Goal: Answer question/provide support: Share knowledge or assist other users

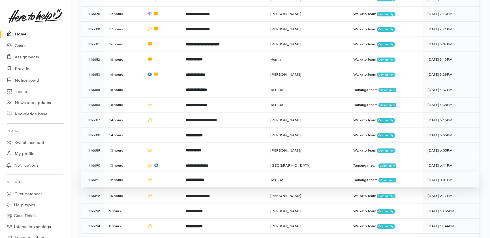
scroll to position [257, 0]
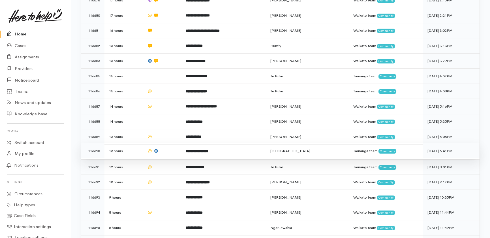
click at [229, 143] on td "**********" at bounding box center [223, 150] width 85 height 15
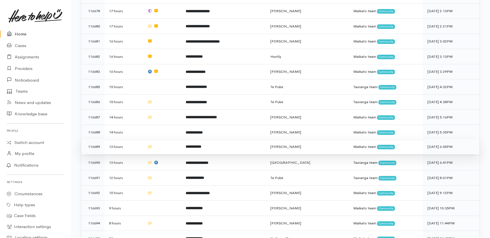
scroll to position [241, 0]
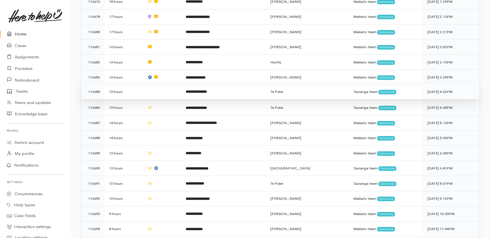
click at [152, 84] on td at bounding box center [162, 91] width 38 height 15
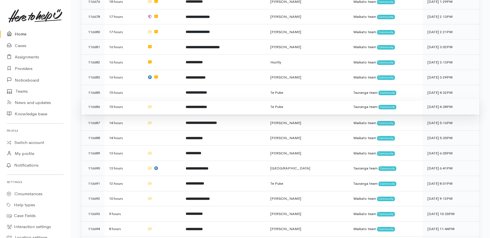
click at [164, 99] on td at bounding box center [162, 106] width 38 height 15
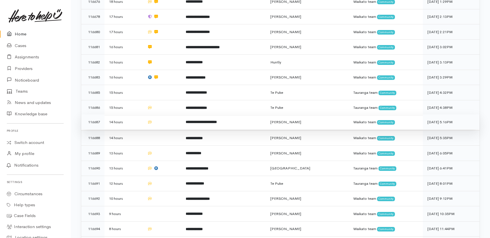
click at [163, 114] on td at bounding box center [162, 121] width 38 height 15
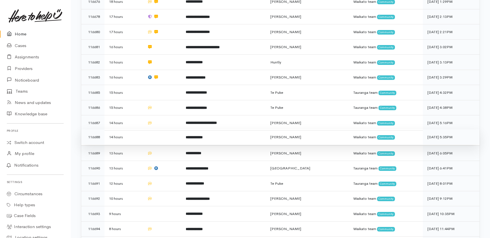
click at [166, 129] on td at bounding box center [162, 136] width 38 height 15
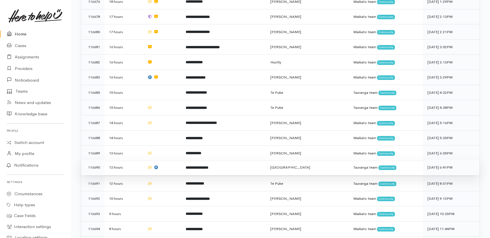
click at [170, 146] on td at bounding box center [162, 153] width 38 height 15
click at [172, 160] on td at bounding box center [162, 167] width 38 height 15
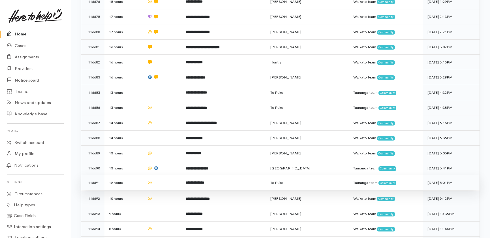
click at [165, 175] on td at bounding box center [162, 182] width 38 height 15
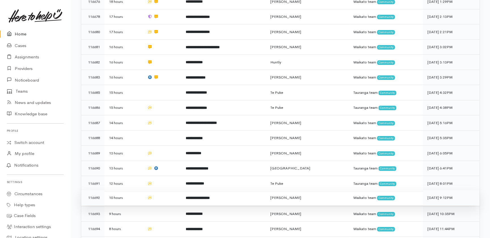
drag, startPoint x: 159, startPoint y: 173, endPoint x: 162, endPoint y: 188, distance: 15.7
click at [160, 190] on td at bounding box center [162, 197] width 38 height 15
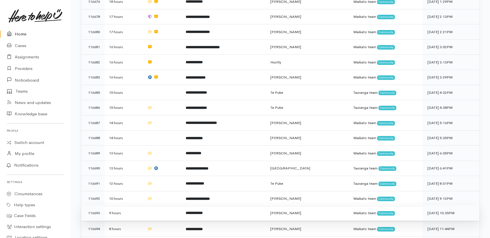
click at [156, 205] on td at bounding box center [162, 212] width 38 height 15
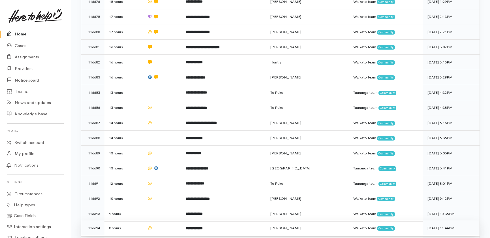
click at [161, 220] on td at bounding box center [162, 227] width 38 height 15
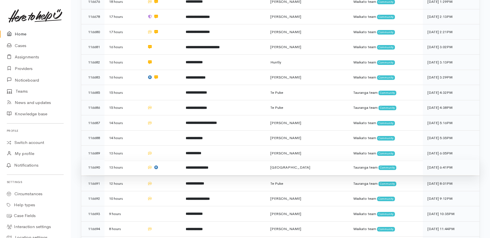
click at [190, 166] on b "**********" at bounding box center [197, 168] width 23 height 4
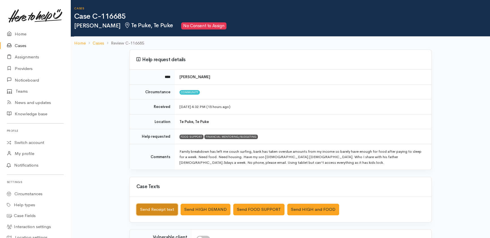
click at [145, 210] on button "Send Receipt text" at bounding box center [156, 210] width 41 height 12
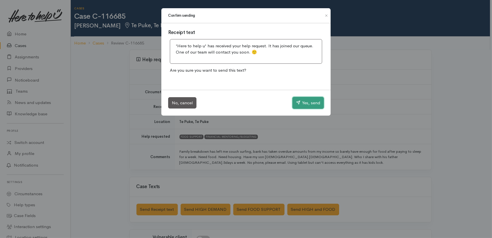
click at [309, 102] on button "Yes, send" at bounding box center [307, 103] width 31 height 12
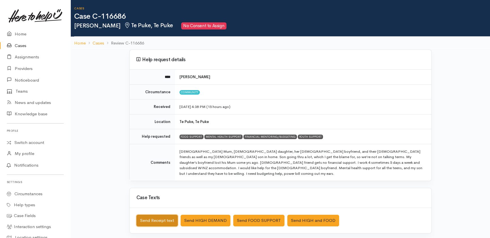
click at [153, 215] on button "Send Receipt text" at bounding box center [156, 221] width 41 height 12
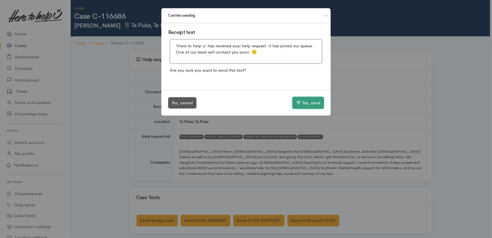
click at [303, 103] on button "Yes, send" at bounding box center [307, 103] width 31 height 12
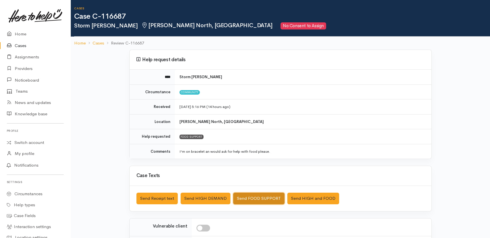
click at [258, 198] on button "Send FOOD SUPPORT" at bounding box center [258, 198] width 51 height 12
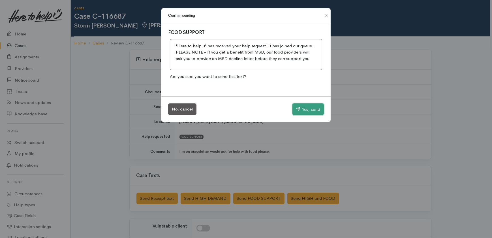
click at [301, 108] on button "Yes, send" at bounding box center [307, 109] width 31 height 12
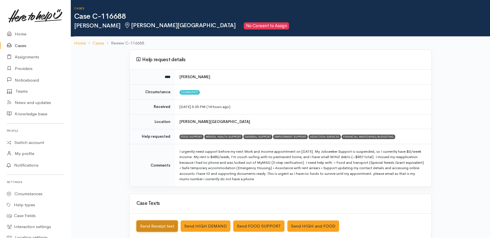
click at [155, 224] on button "Send Receipt text" at bounding box center [156, 226] width 41 height 12
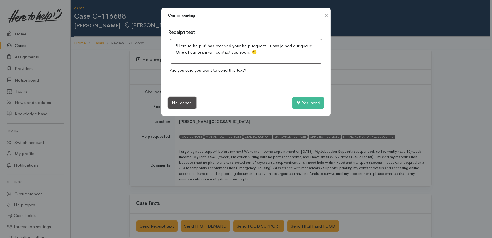
click at [181, 105] on button "No, cancel" at bounding box center [182, 103] width 28 height 12
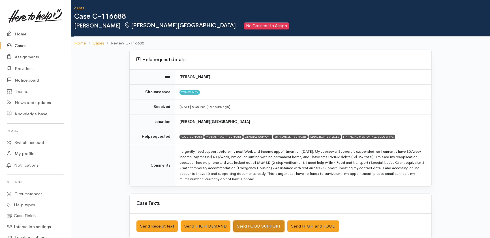
click at [258, 226] on button "Send FOOD SUPPORT" at bounding box center [258, 226] width 51 height 12
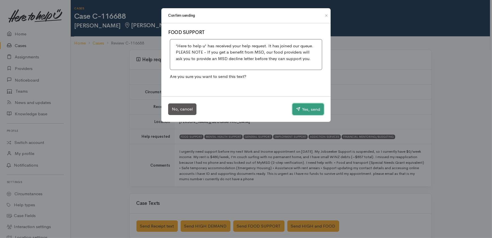
click at [309, 108] on button "Yes, send" at bounding box center [307, 109] width 31 height 12
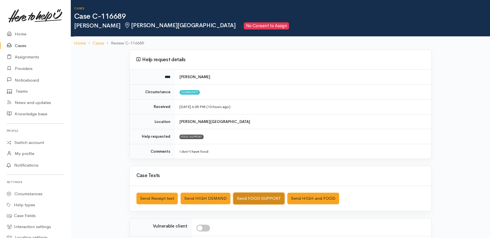
click at [260, 193] on button "Send FOOD SUPPORT" at bounding box center [258, 198] width 51 height 12
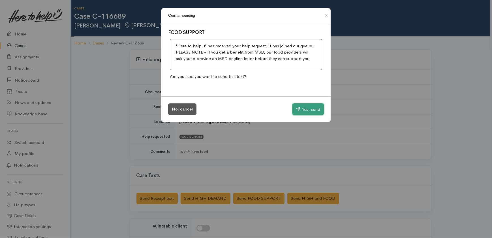
drag, startPoint x: 300, startPoint y: 109, endPoint x: 294, endPoint y: 95, distance: 15.2
click at [300, 109] on button "Yes, send" at bounding box center [307, 109] width 31 height 12
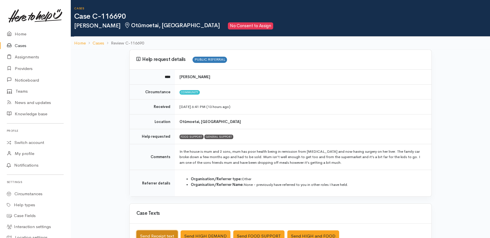
click at [152, 233] on button "Send Receipt text" at bounding box center [156, 236] width 41 height 12
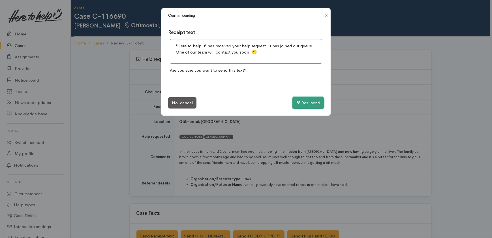
click at [306, 104] on button "Yes, send" at bounding box center [307, 103] width 31 height 12
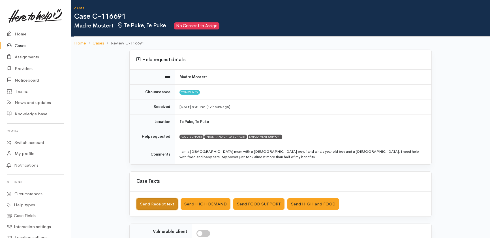
click at [149, 204] on button "Send Receipt text" at bounding box center [156, 204] width 41 height 12
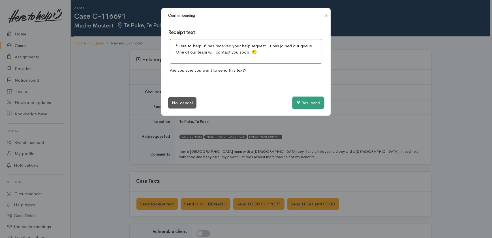
click at [305, 105] on button "Yes, send" at bounding box center [307, 103] width 31 height 12
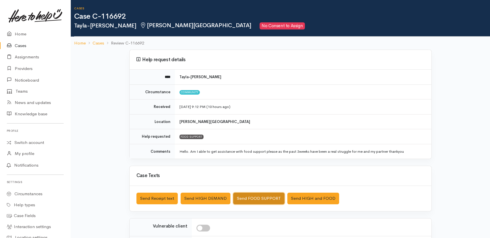
click at [255, 196] on button "Send FOOD SUPPORT" at bounding box center [258, 198] width 51 height 12
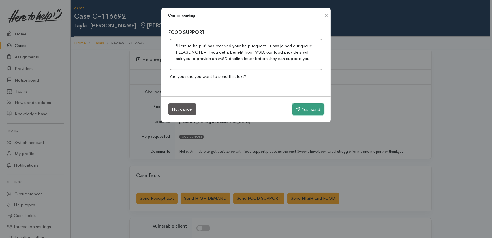
click at [309, 108] on button "Yes, send" at bounding box center [307, 109] width 31 height 12
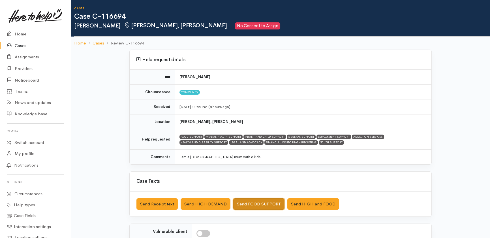
click at [251, 203] on button "Send FOOD SUPPORT" at bounding box center [258, 204] width 51 height 12
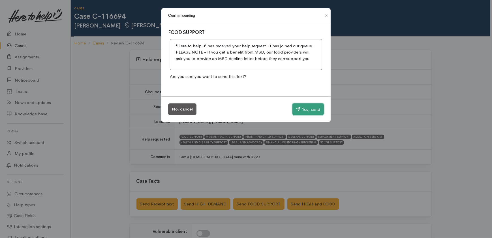
click at [302, 108] on button "Yes, send" at bounding box center [307, 109] width 31 height 12
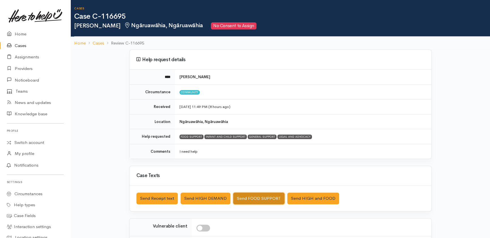
click at [250, 196] on button "Send FOOD SUPPORT" at bounding box center [258, 198] width 51 height 12
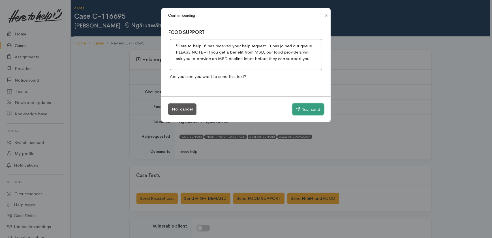
click at [308, 108] on button "Yes, send" at bounding box center [307, 109] width 31 height 12
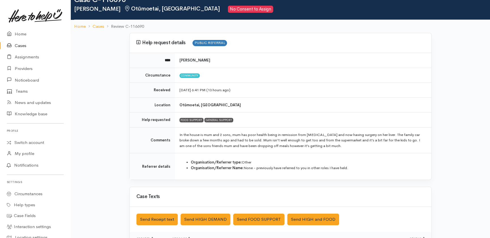
scroll to position [25, 0]
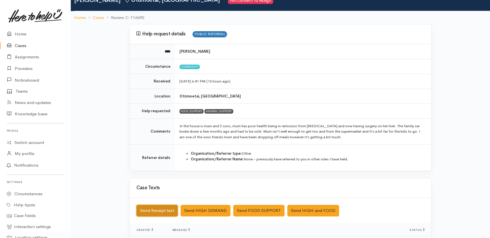
click at [155, 211] on button "Send Receipt text" at bounding box center [156, 211] width 41 height 12
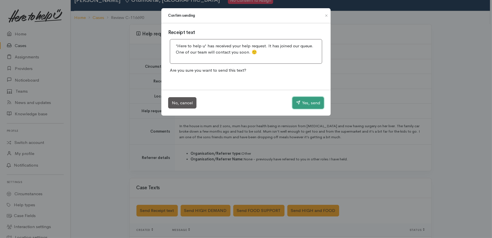
click at [306, 103] on button "Yes, send" at bounding box center [307, 103] width 31 height 12
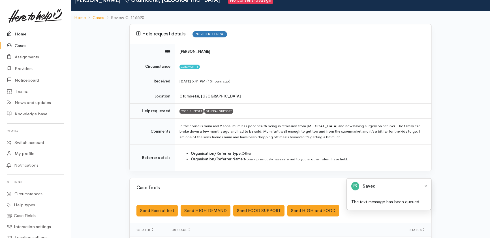
click at [20, 35] on link "Home" at bounding box center [35, 34] width 70 height 12
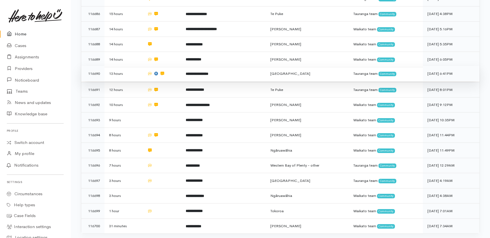
scroll to position [370, 0]
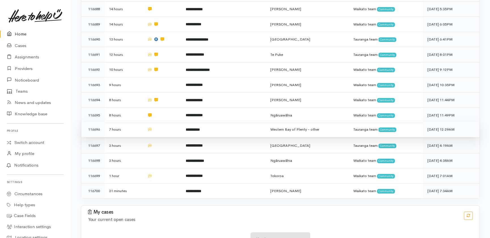
click at [164, 122] on td at bounding box center [162, 129] width 38 height 15
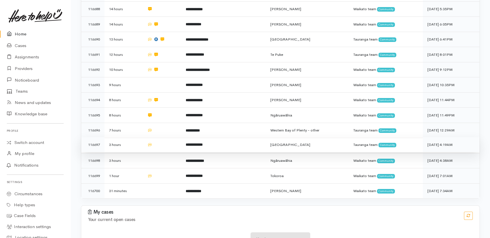
click at [169, 137] on td at bounding box center [162, 144] width 38 height 15
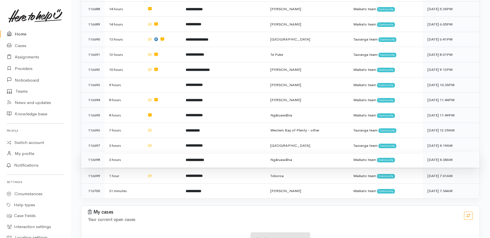
click at [166, 152] on td at bounding box center [162, 159] width 38 height 15
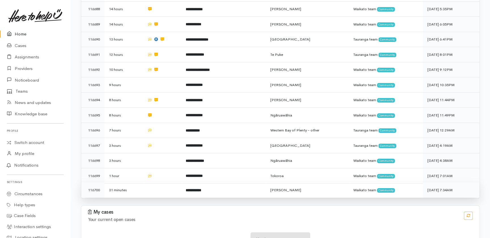
drag, startPoint x: 166, startPoint y: 147, endPoint x: 167, endPoint y: 163, distance: 16.5
click at [166, 168] on td at bounding box center [162, 175] width 38 height 15
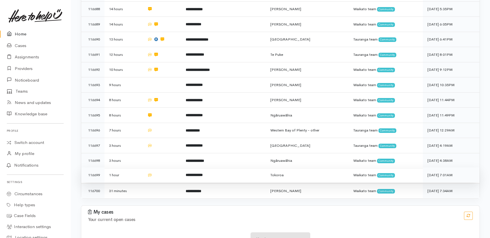
drag, startPoint x: 161, startPoint y: 158, endPoint x: 153, endPoint y: 152, distance: 9.7
click at [161, 183] on td at bounding box center [162, 190] width 38 height 15
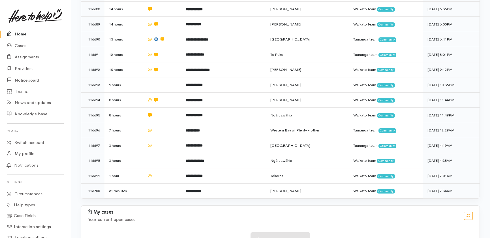
click at [21, 33] on link "Home" at bounding box center [35, 34] width 70 height 12
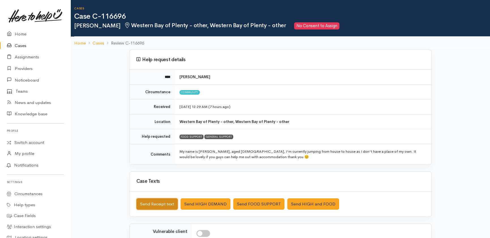
click at [153, 201] on button "Send Receipt text" at bounding box center [156, 204] width 41 height 12
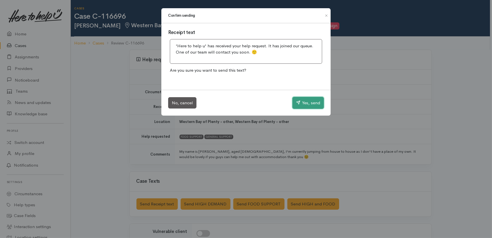
click at [306, 102] on button "Yes, send" at bounding box center [307, 103] width 31 height 12
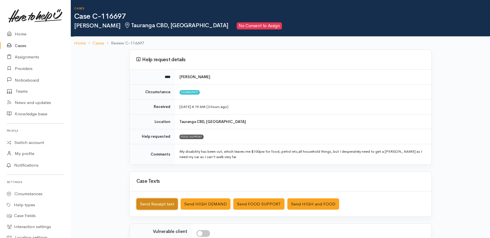
click at [162, 203] on button "Send Receipt text" at bounding box center [156, 204] width 41 height 12
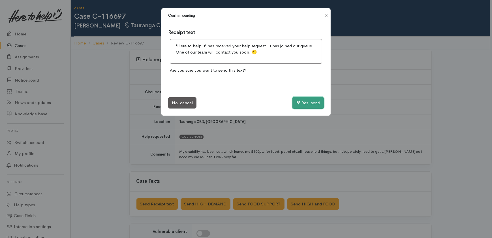
click at [310, 100] on button "Yes, send" at bounding box center [307, 103] width 31 height 12
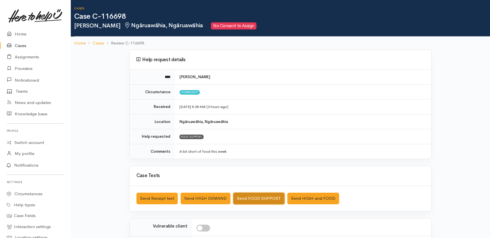
click at [266, 195] on button "Send FOOD SUPPORT" at bounding box center [258, 198] width 51 height 12
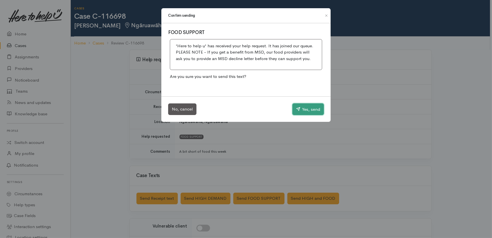
click at [297, 110] on icon "button" at bounding box center [298, 109] width 4 height 4
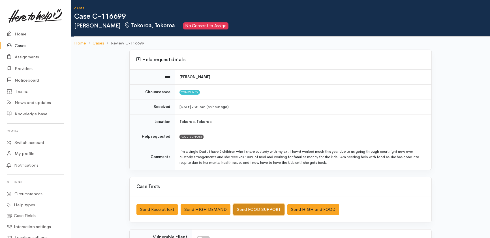
click at [264, 209] on button "Send FOOD SUPPORT" at bounding box center [258, 210] width 51 height 12
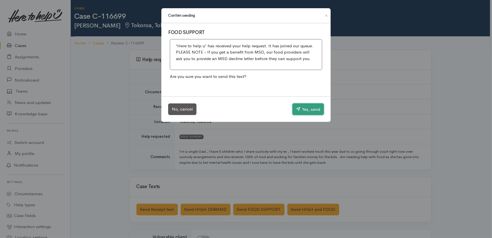
click at [307, 110] on button "Yes, send" at bounding box center [307, 109] width 31 height 12
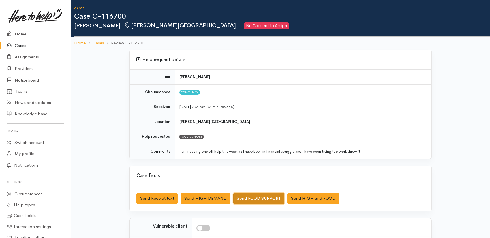
click at [266, 197] on button "Send FOOD SUPPORT" at bounding box center [258, 198] width 51 height 12
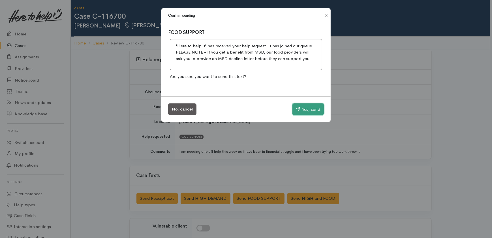
click at [313, 104] on button "Yes, send" at bounding box center [307, 109] width 31 height 12
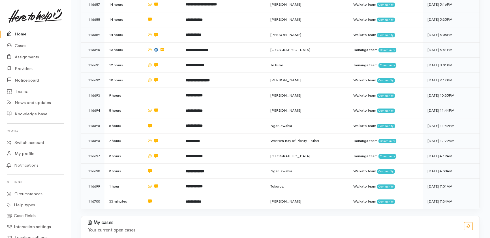
scroll to position [370, 0]
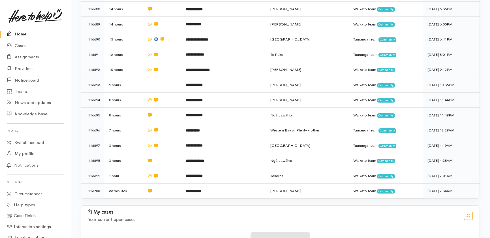
click at [18, 33] on link "Home" at bounding box center [35, 34] width 70 height 12
